Goal: Use online tool/utility: Utilize a website feature to perform a specific function

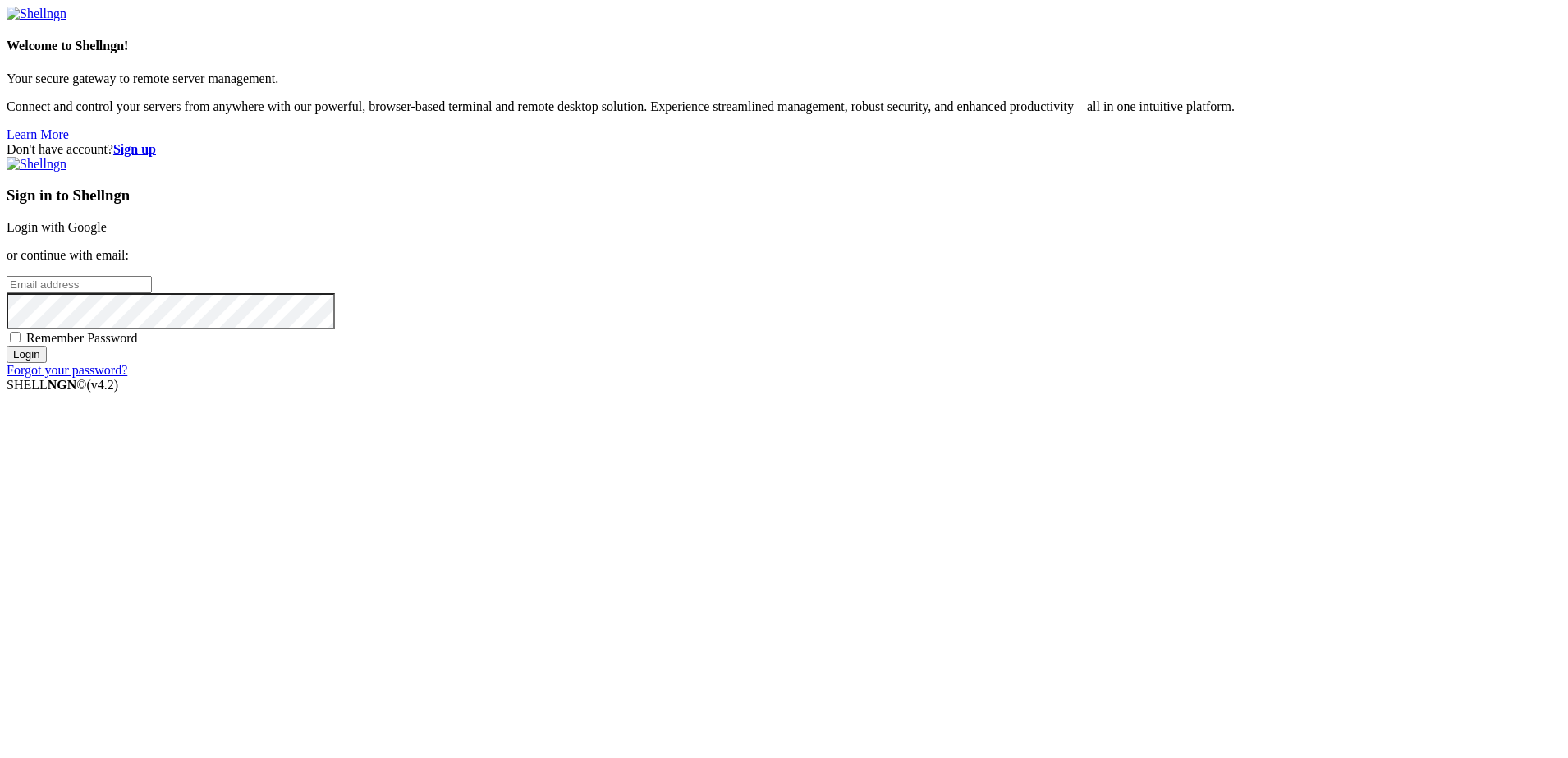
click at [152, 293] on input "email" at bounding box center [79, 284] width 145 height 17
type input "[EMAIL_ADDRESS][DOMAIN_NAME]"
click at [6, 346] on input "Login" at bounding box center [27, 354] width 40 height 17
click at [6, 361] on input "Login" at bounding box center [27, 369] width 40 height 17
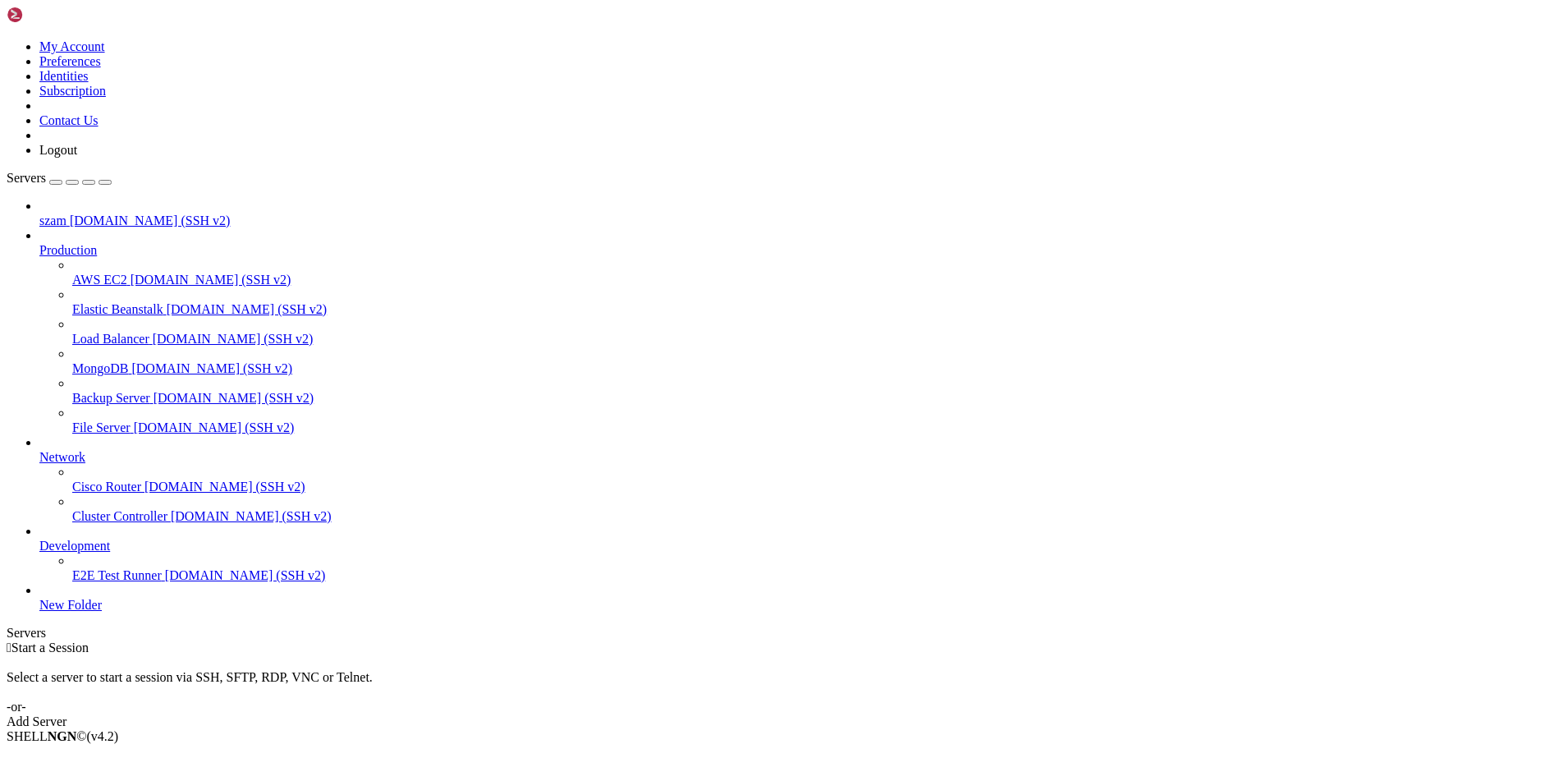
click at [83, 757] on span "Connect" at bounding box center [61, 764] width 43 height 14
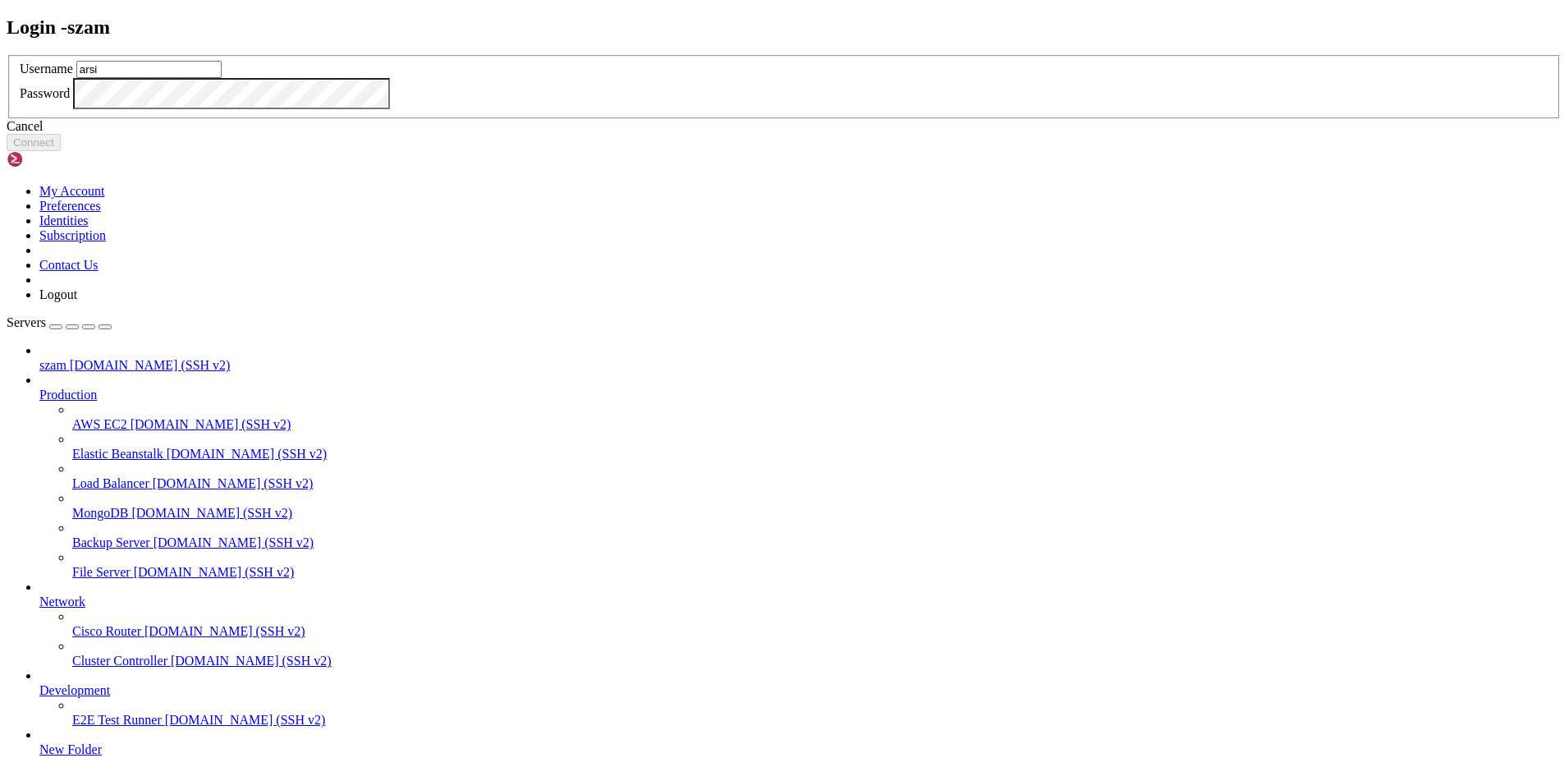
type input "arsi"
click button "Connect" at bounding box center [33, 142] width 54 height 17
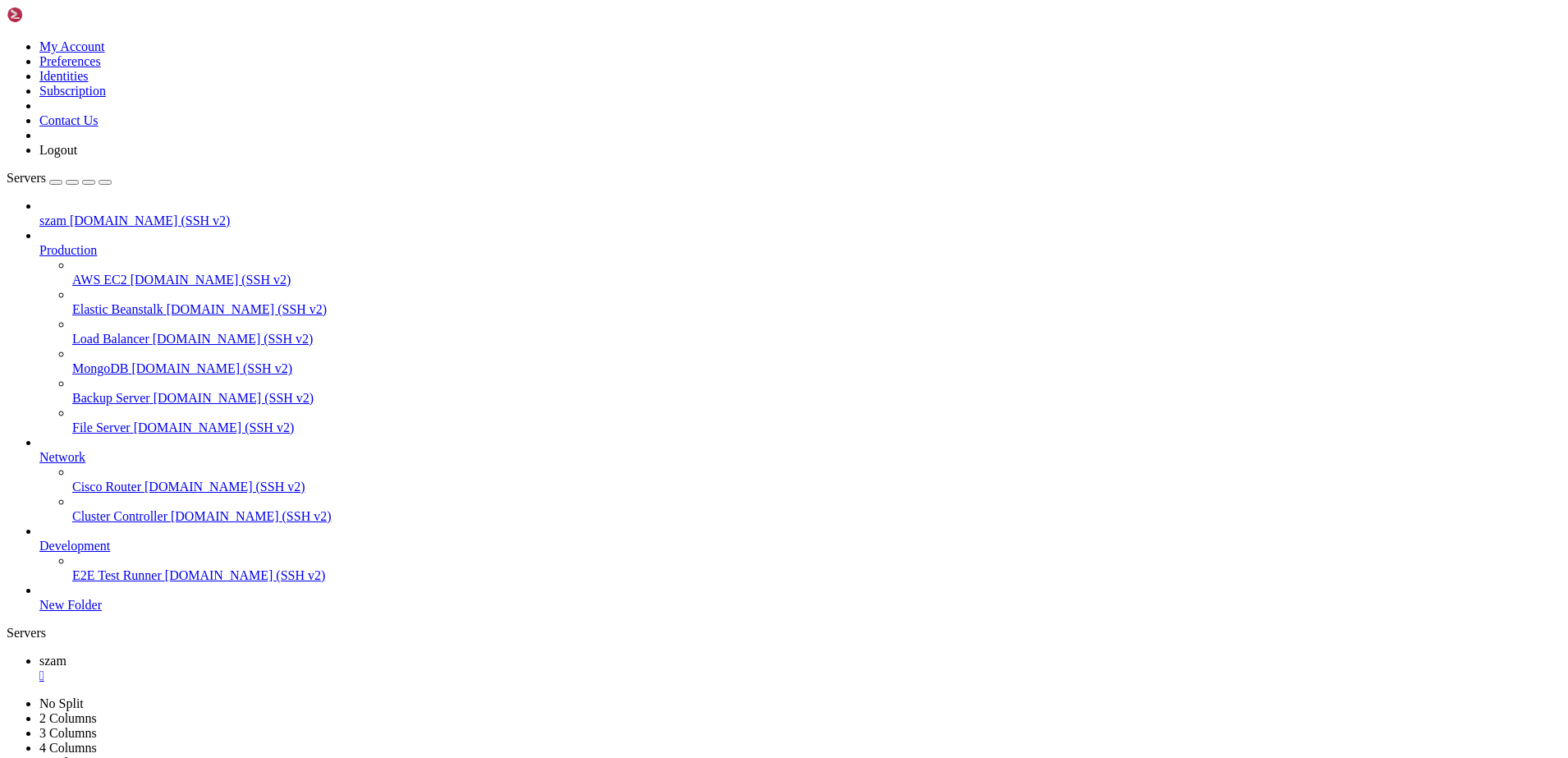
scroll to position [656, 0]
